Goal: Information Seeking & Learning: Learn about a topic

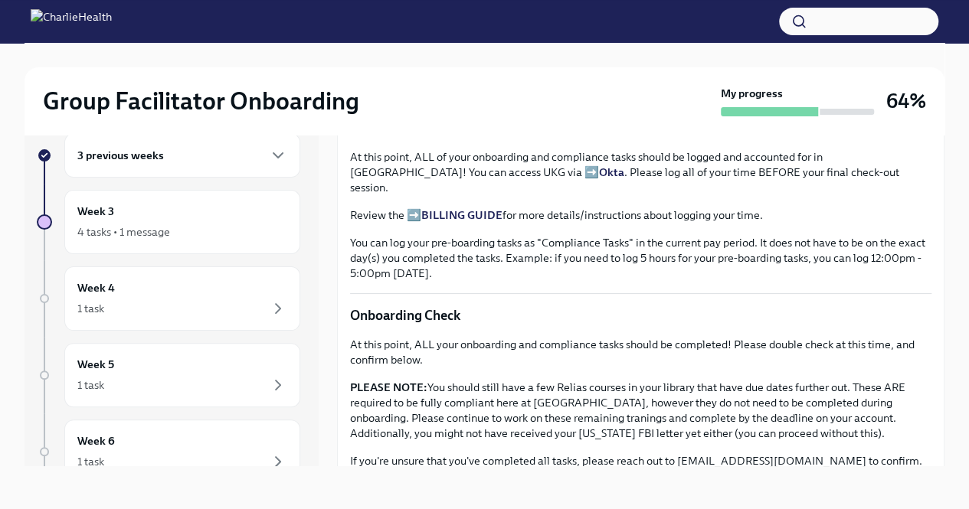
scroll to position [1233, 0]
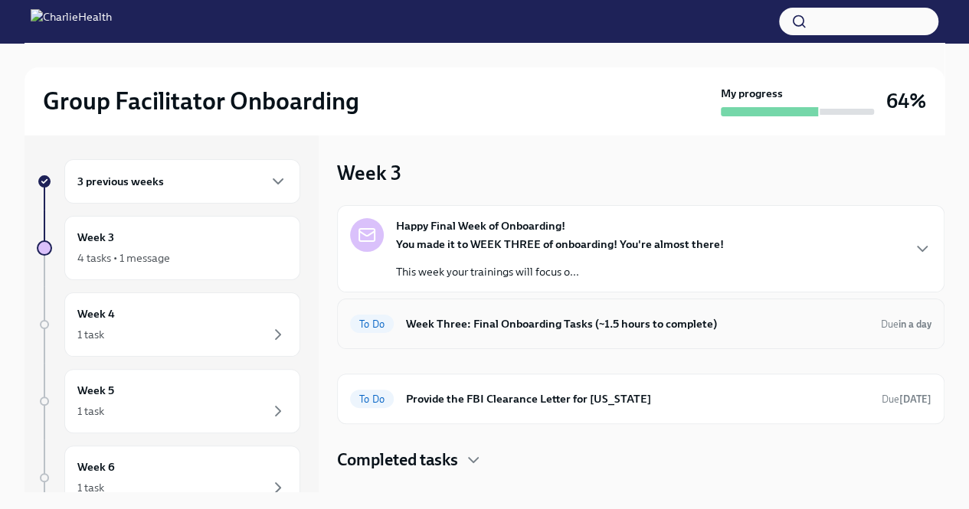
click at [556, 330] on h6 "Week Three: Final Onboarding Tasks (~1.5 hours to complete)" at bounding box center [637, 324] width 463 height 17
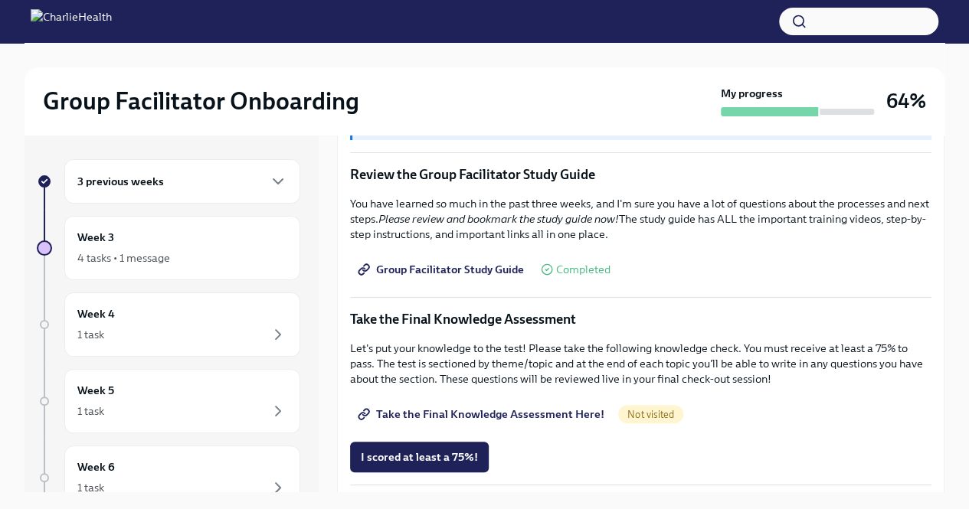
scroll to position [667, 0]
click at [500, 263] on span "Group Facilitator Study Guide" at bounding box center [442, 270] width 163 height 15
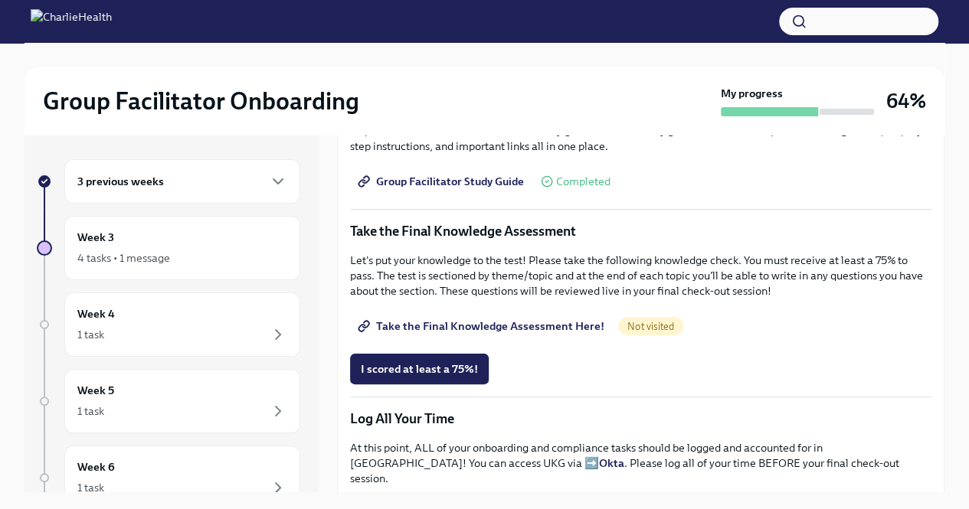
scroll to position [759, 0]
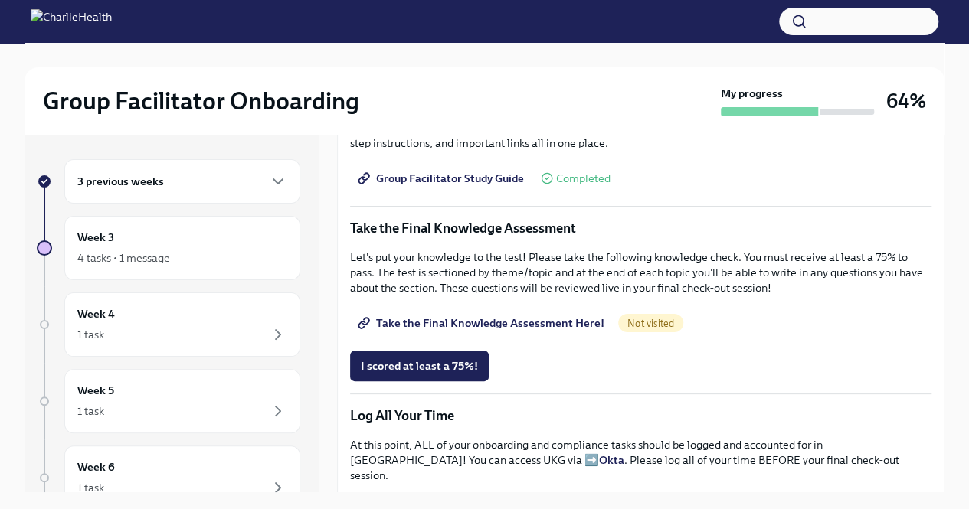
click at [470, 324] on link "Take the Final Knowledge Assessment Here!" at bounding box center [482, 323] width 265 height 31
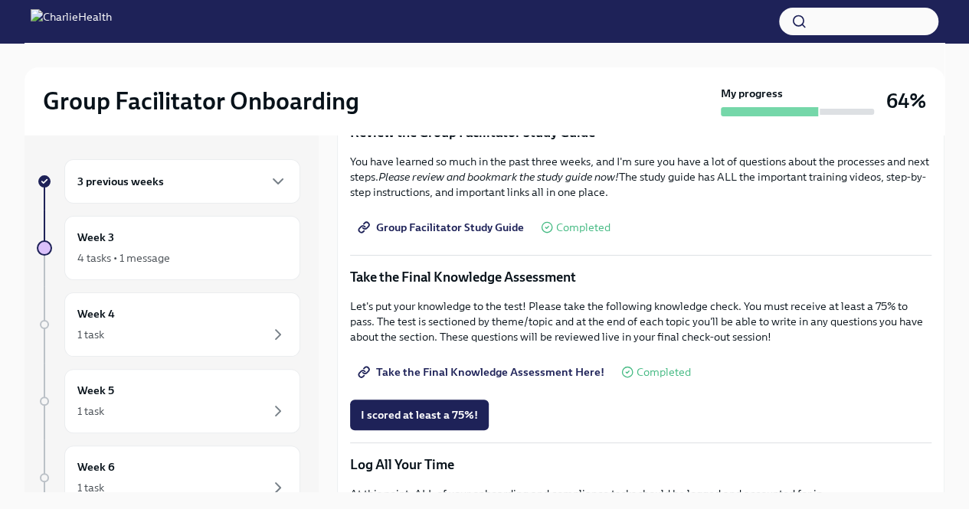
scroll to position [671, 0]
